Goal: Task Accomplishment & Management: Complete application form

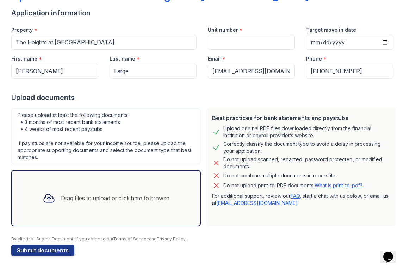
scroll to position [51, 0]
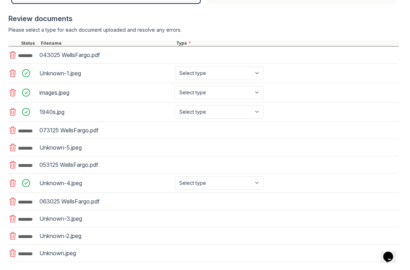
scroll to position [275, 0]
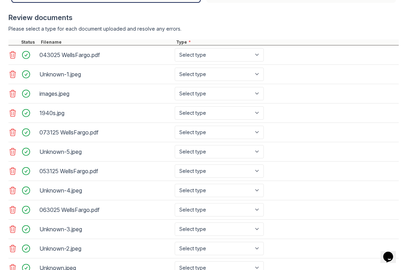
click at [12, 76] on icon at bounding box center [12, 74] width 8 height 8
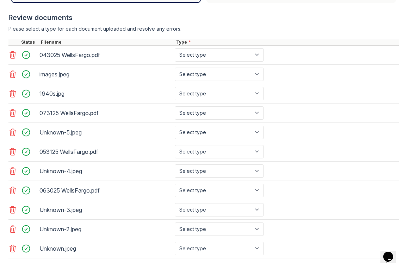
click at [12, 76] on icon at bounding box center [12, 74] width 8 height 8
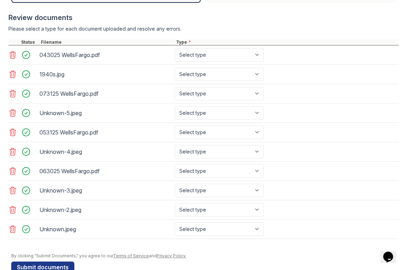
click at [12, 76] on icon at bounding box center [12, 74] width 8 height 8
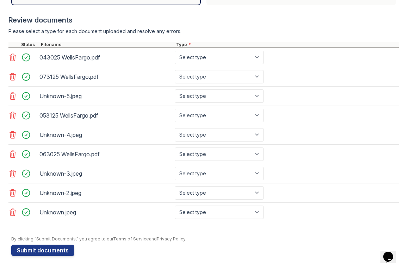
scroll to position [273, 0]
click at [12, 97] on icon at bounding box center [13, 96] width 6 height 7
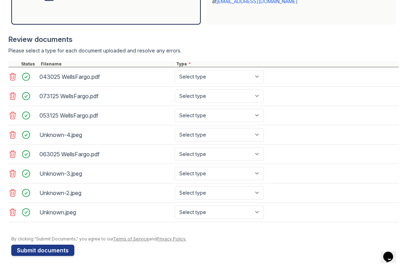
click at [12, 135] on icon at bounding box center [12, 135] width 8 height 8
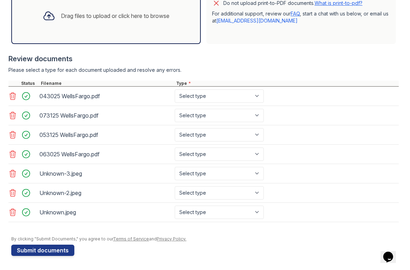
click at [12, 175] on icon at bounding box center [12, 174] width 8 height 8
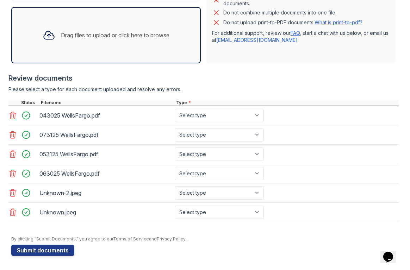
click at [13, 194] on icon at bounding box center [12, 193] width 8 height 8
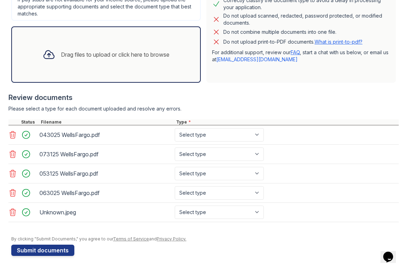
click at [13, 212] on icon at bounding box center [12, 212] width 8 height 8
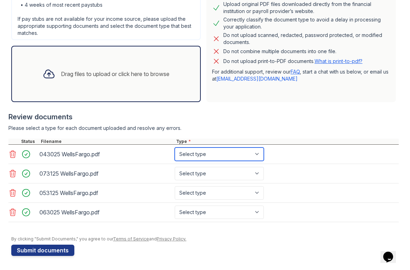
select select "bank_statement"
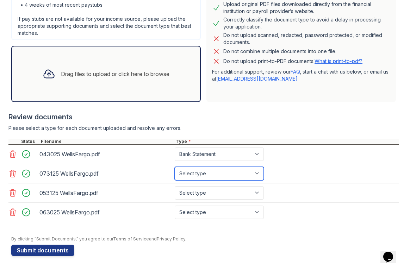
select select "bank_statement"
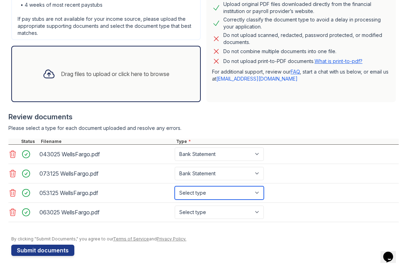
select select "bank_statement"
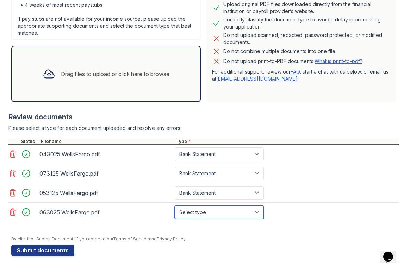
select select "bank_statement"
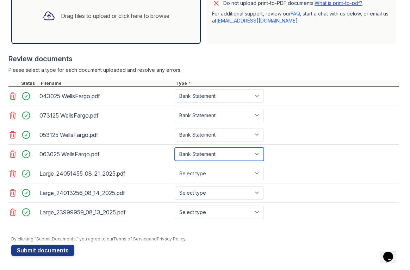
scroll to position [234, 0]
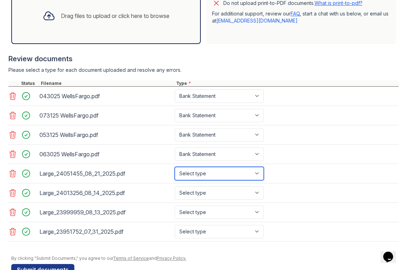
select select "paystub"
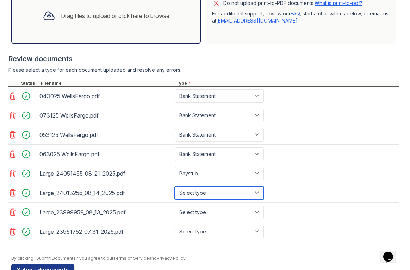
select select "paystub"
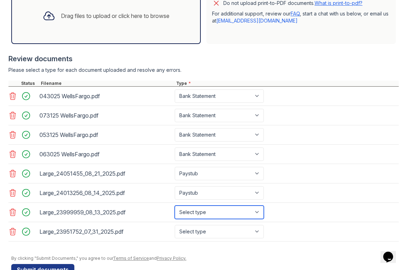
select select "paystub"
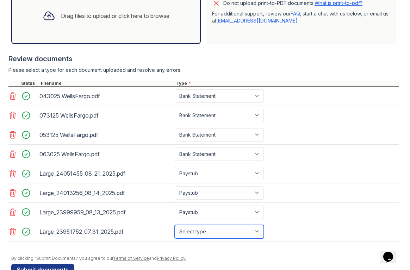
select select "paystub"
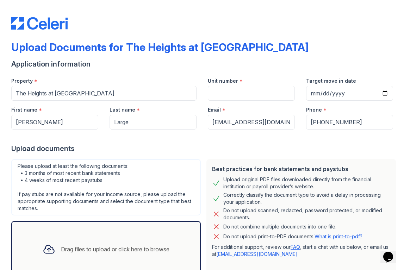
scroll to position [0, 0]
click at [336, 94] on input "Target move in date" at bounding box center [349, 93] width 87 height 15
click at [374, 147] on div "Upload documents" at bounding box center [205, 149] width 388 height 10
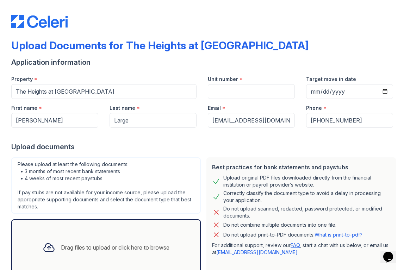
scroll to position [3, 0]
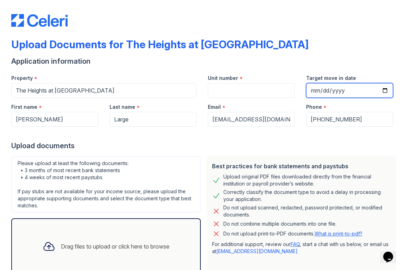
click at [328, 89] on input "[DATE]" at bounding box center [349, 90] width 87 height 15
type input "[DATE]"
click at [382, 155] on div "Best practices for bank statements and paystubs Upload original PDF files downl…" at bounding box center [301, 216] width 195 height 124
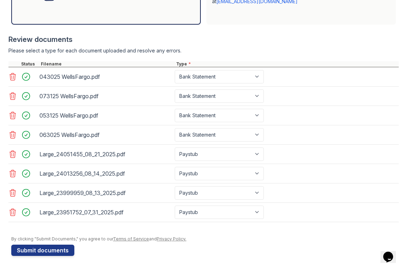
scroll to position [0, 0]
click at [38, 248] on button "Submit documents" at bounding box center [42, 250] width 63 height 11
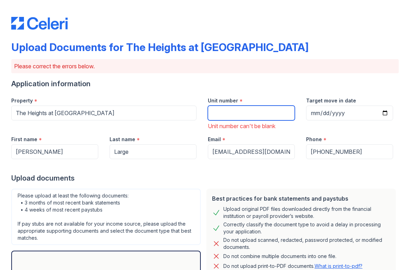
click at [246, 111] on input "Unit number" at bounding box center [251, 113] width 87 height 15
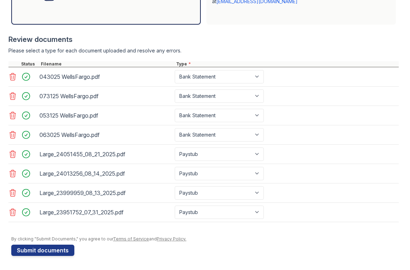
scroll to position [283, 0]
type input "2-102"
click at [41, 251] on button "Submit documents" at bounding box center [42, 250] width 63 height 11
